Goal: Transaction & Acquisition: Download file/media

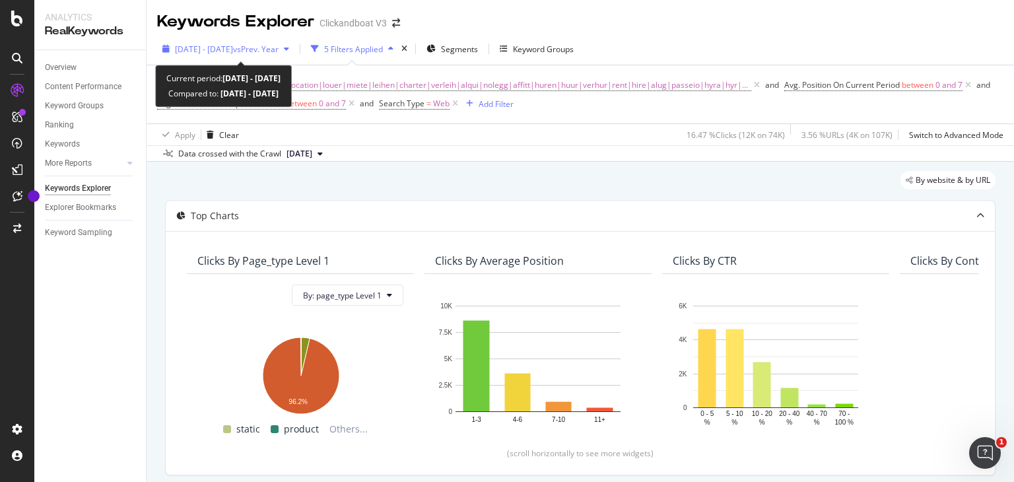
click at [279, 53] on span "vs Prev. Year" at bounding box center [256, 49] width 46 height 11
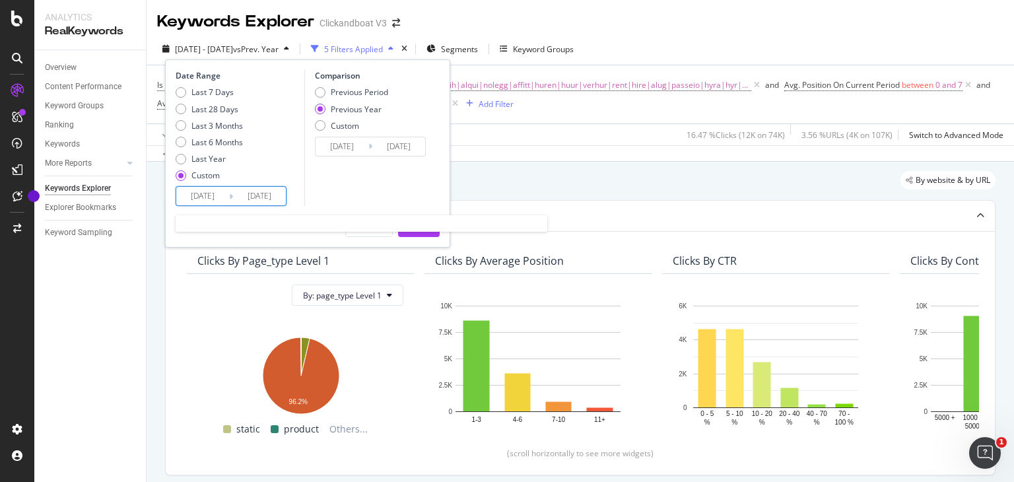
click at [219, 190] on input "[DATE]" at bounding box center [202, 196] width 53 height 18
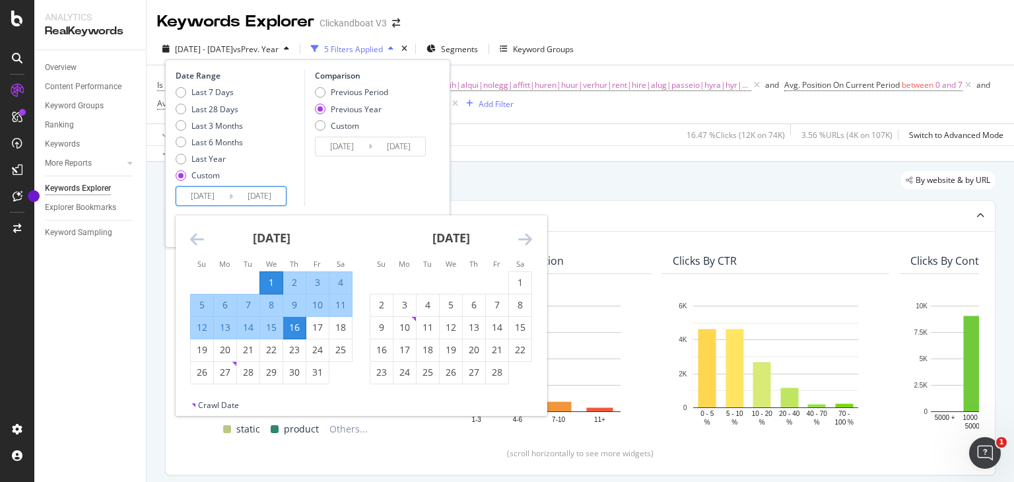
click at [523, 236] on icon "Move forward to switch to the next month." at bounding box center [525, 239] width 14 height 16
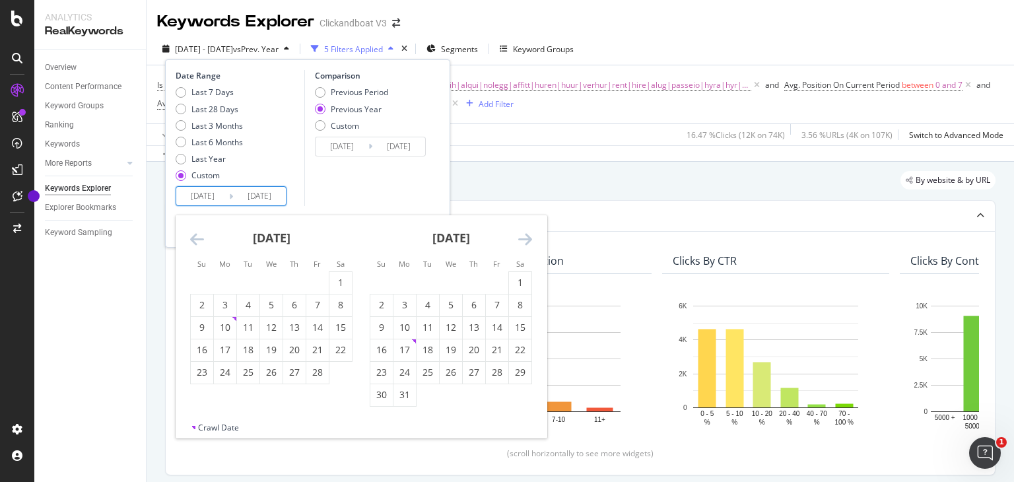
click at [523, 236] on icon "Move forward to switch to the next month." at bounding box center [525, 239] width 14 height 16
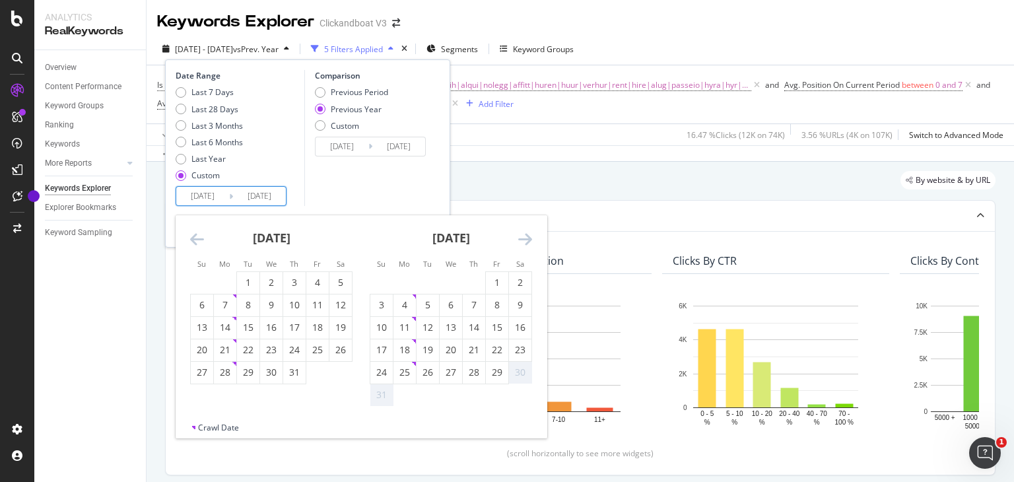
click at [523, 236] on icon "Move forward to switch to the next month." at bounding box center [525, 239] width 14 height 16
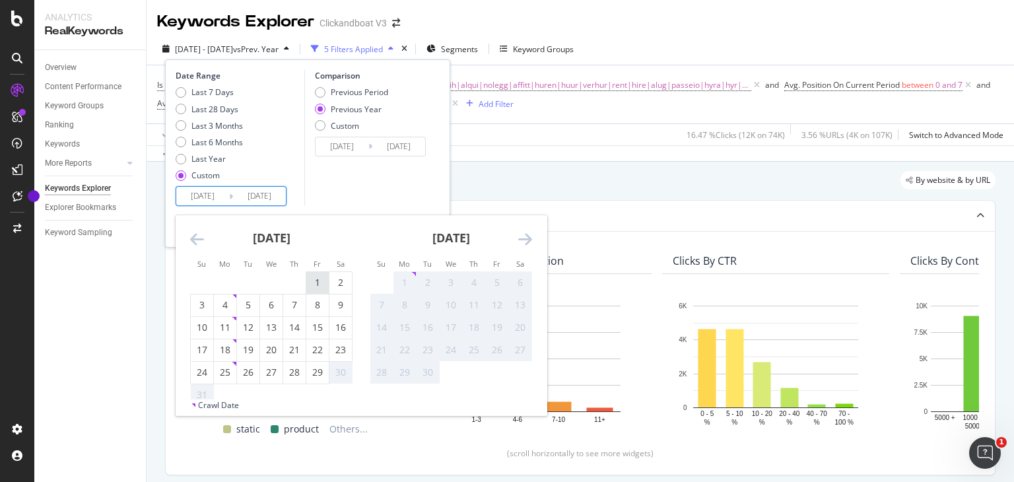
click at [310, 283] on div "1" at bounding box center [317, 282] width 22 height 13
type input "[DATE]"
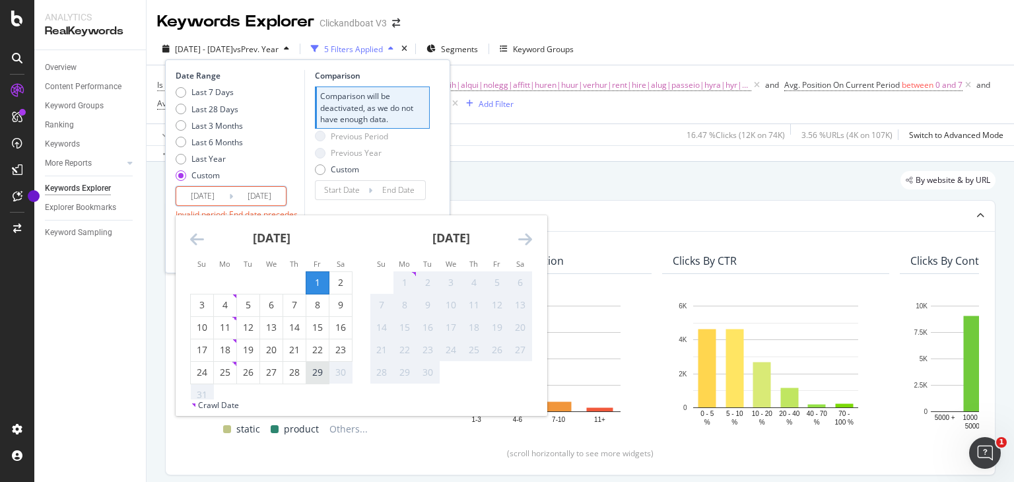
click at [322, 369] on div "29" at bounding box center [317, 372] width 22 height 13
type input "[DATE]"
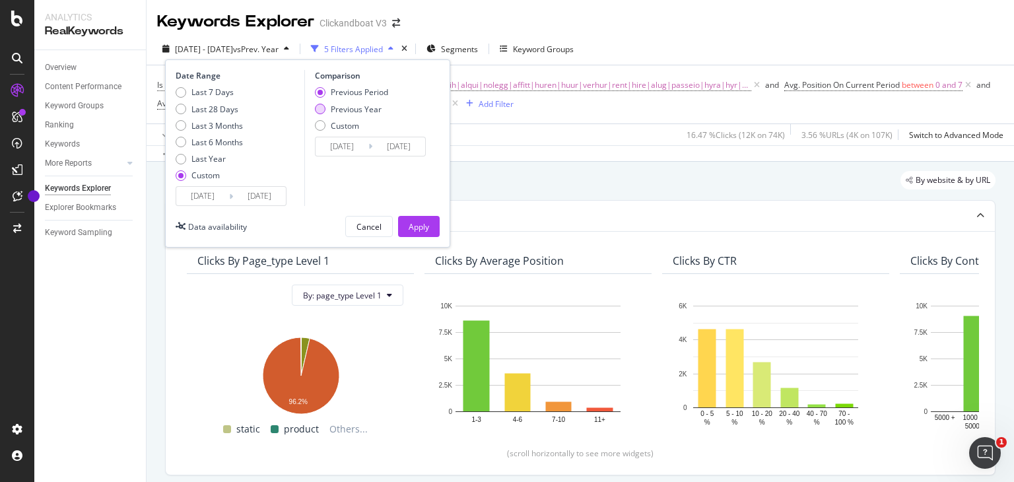
click at [346, 109] on div "Previous Year" at bounding box center [356, 109] width 51 height 11
type input "[DATE]"
click at [433, 221] on button "Apply" at bounding box center [419, 226] width 42 height 21
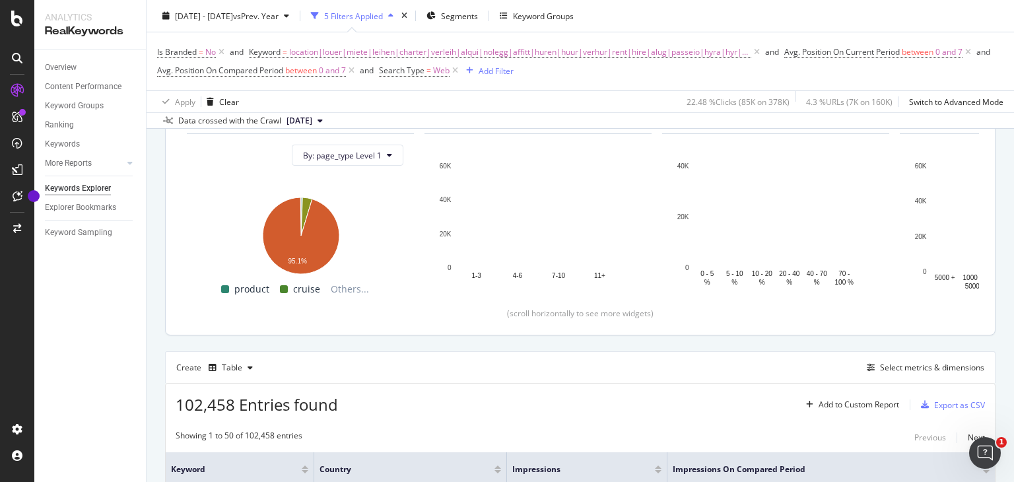
scroll to position [207, 0]
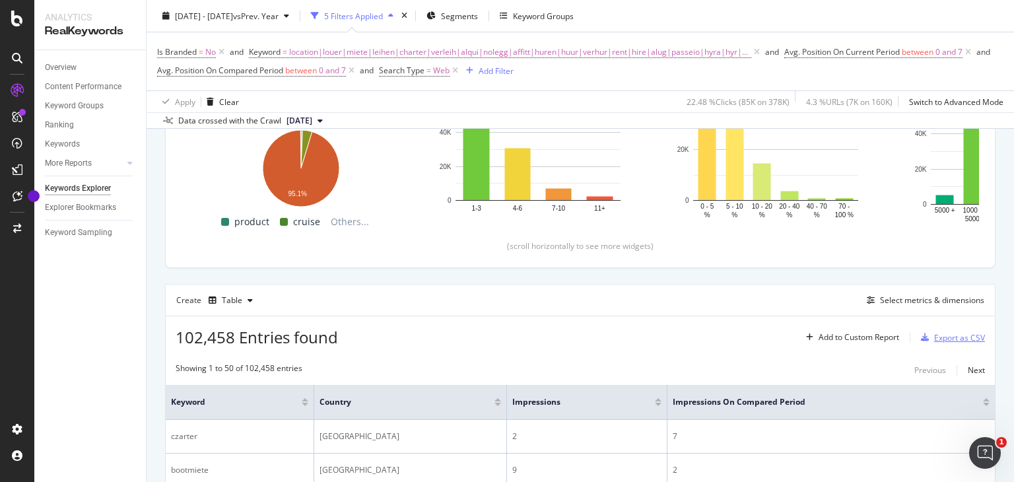
click at [934, 337] on div "Export as CSV" at bounding box center [959, 337] width 51 height 11
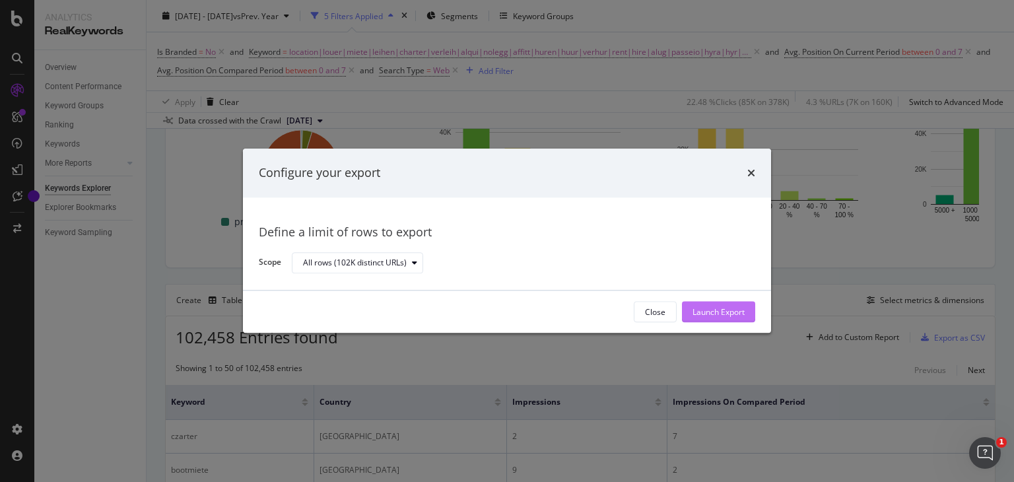
click at [713, 304] on div "Launch Export" at bounding box center [719, 312] width 52 height 20
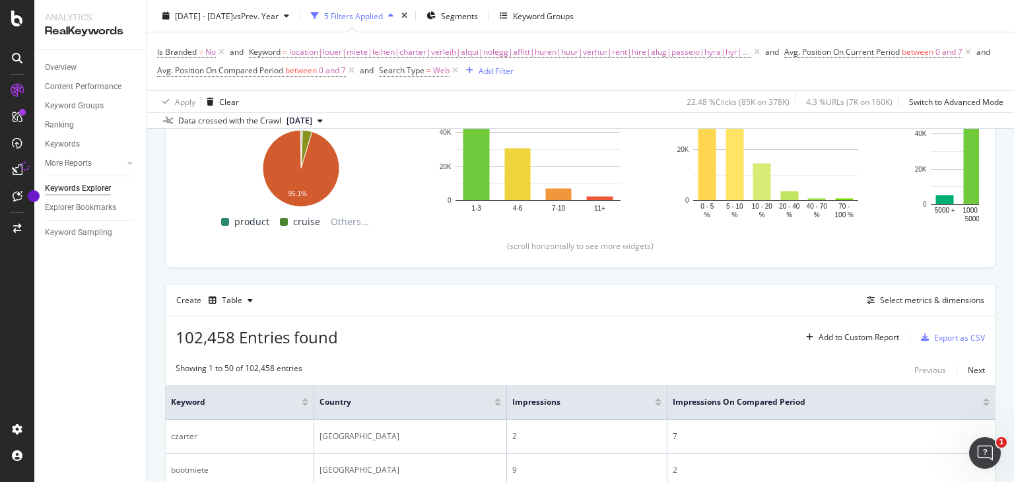
click at [708, 24] on div "[DATE] - [DATE] vs Prev. Year 5 Filters Applied Segments Keyword Groups" at bounding box center [581, 18] width 868 height 26
click at [678, 25] on div "[DATE] - [DATE] vs Prev. Year 5 Filters Applied Segments Keyword Groups" at bounding box center [581, 18] width 868 height 26
